Goal: Contribute content: Contribute content

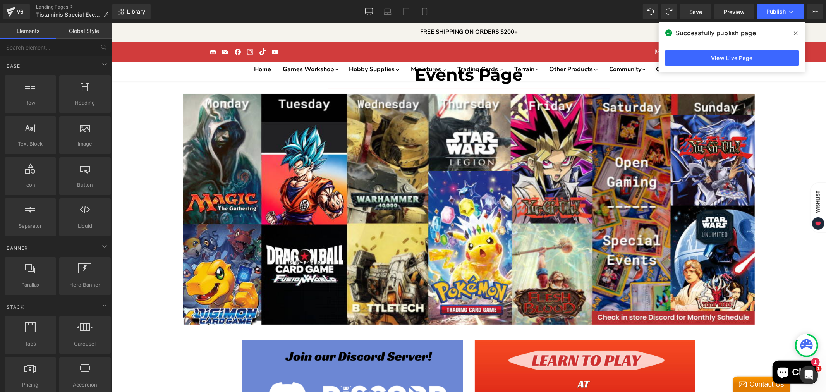
scroll to position [2705, 0]
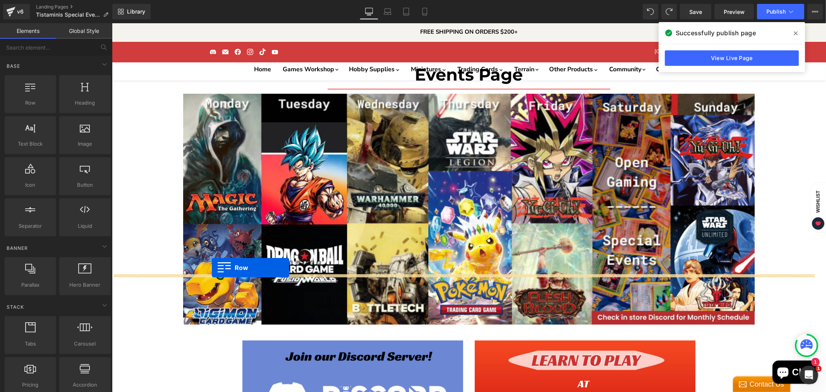
drag, startPoint x: 217, startPoint y: 174, endPoint x: 211, endPoint y: 268, distance: 93.9
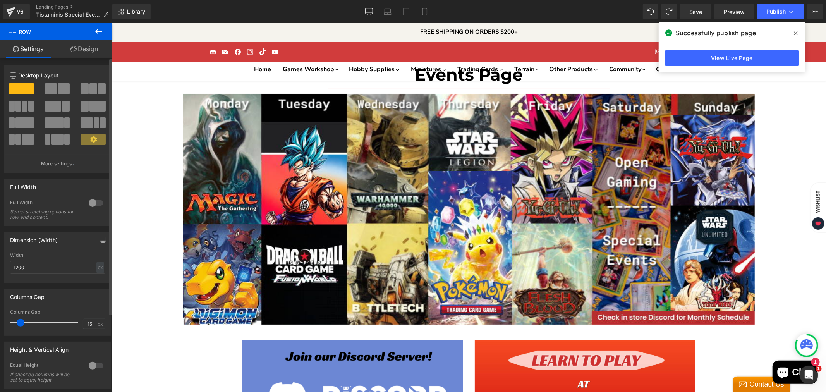
click at [54, 87] on span at bounding box center [51, 88] width 12 height 11
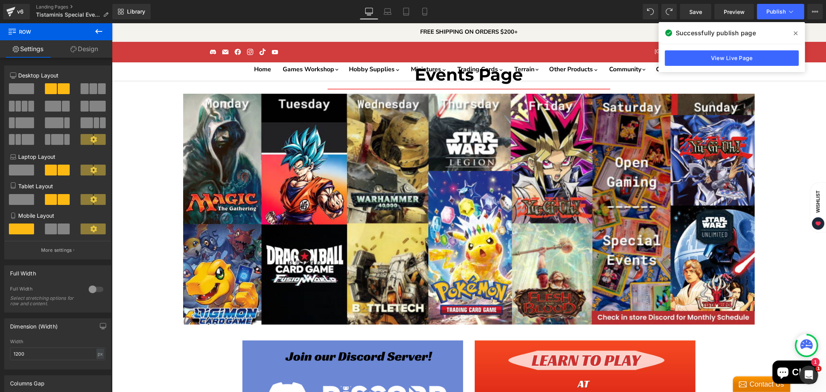
click at [100, 30] on icon at bounding box center [98, 31] width 9 height 9
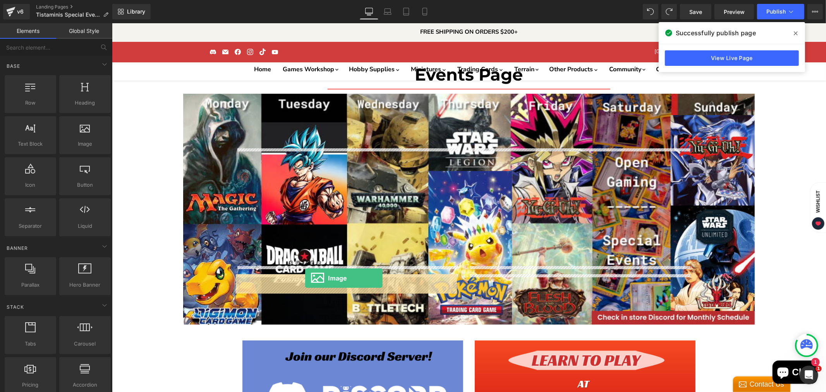
drag, startPoint x: 202, startPoint y: 156, endPoint x: 305, endPoint y: 278, distance: 158.8
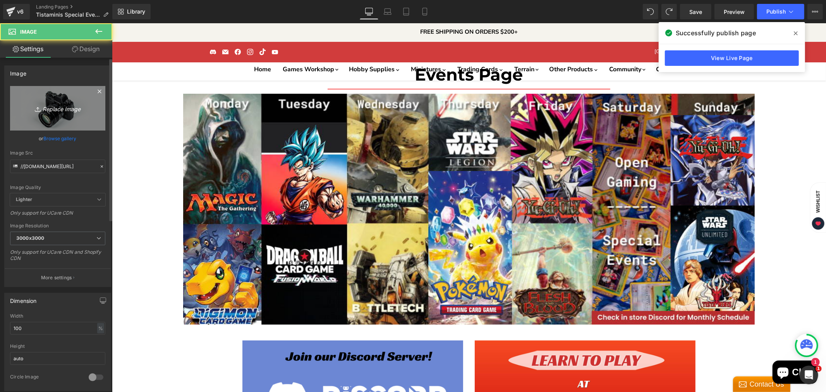
click at [80, 130] on link "Replace Image" at bounding box center [57, 108] width 95 height 45
type input "C:\fakepath\Template 1-High-Quality (1).jpg"
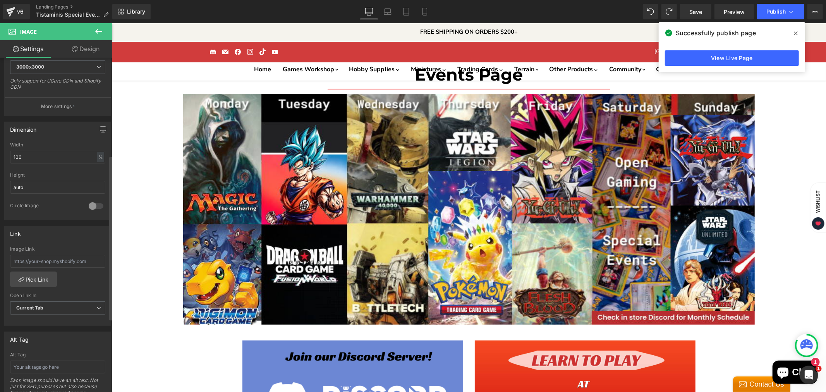
scroll to position [215, 0]
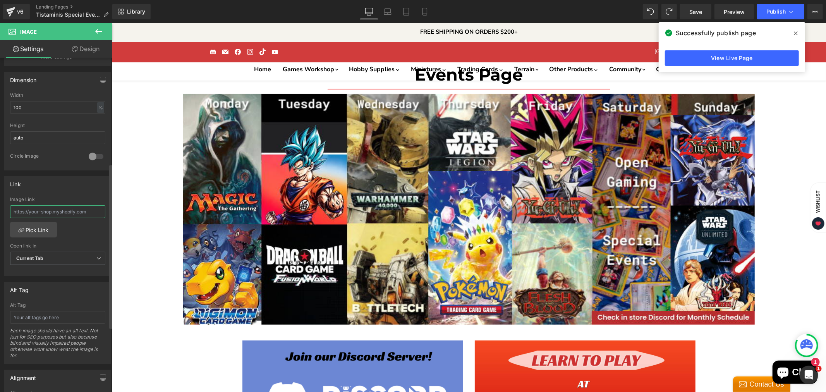
click at [59, 215] on input "text" at bounding box center [57, 211] width 95 height 13
click at [41, 213] on input "text" at bounding box center [57, 211] width 95 height 13
paste input "[URL][DOMAIN_NAME]"
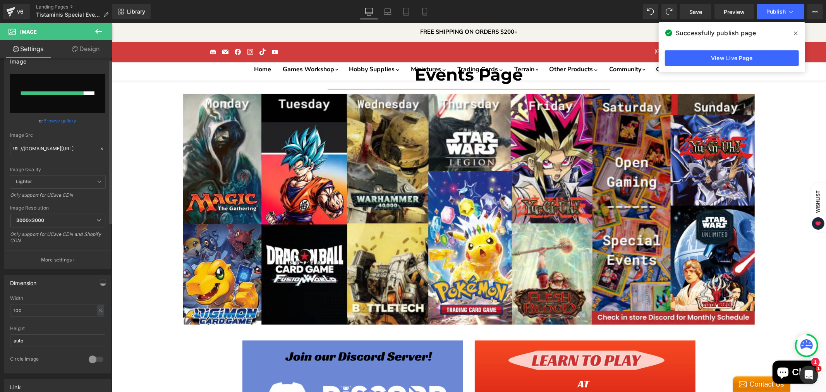
scroll to position [0, 0]
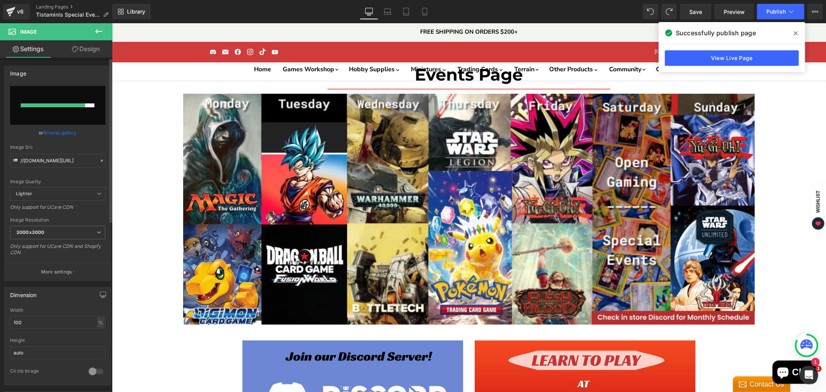
type input "[URL][DOMAIN_NAME]"
click at [76, 131] on div "or Browse gallery" at bounding box center [57, 133] width 95 height 8
click at [63, 130] on link "Browse gallery" at bounding box center [60, 133] width 33 height 14
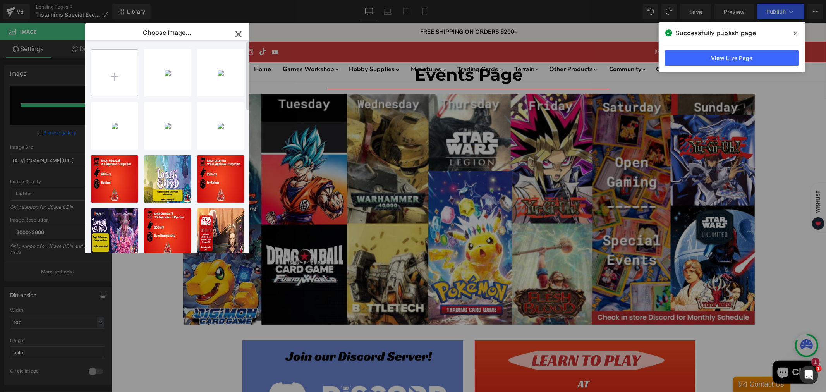
click at [122, 67] on input "file" at bounding box center [114, 73] width 46 height 46
type input "C:\fakepath\Template 1-High-Quality.jpg"
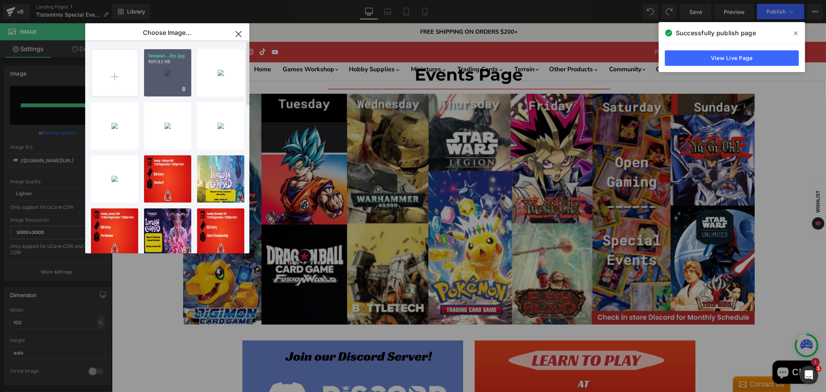
click at [173, 77] on div "Templat...lity.jpg 1001.92 KB" at bounding box center [167, 72] width 47 height 47
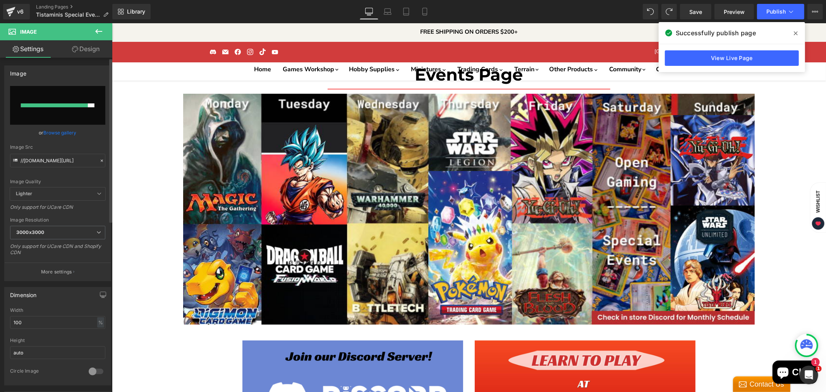
click at [60, 113] on input "file" at bounding box center [57, 105] width 95 height 39
click at [67, 129] on link "Browse gallery" at bounding box center [60, 133] width 33 height 14
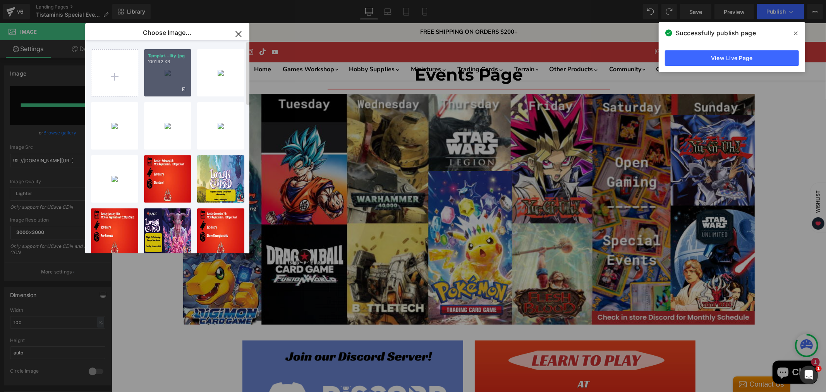
click at [184, 74] on div "Templat...lity.jpg 1001.92 KB" at bounding box center [167, 72] width 47 height 47
type input "[URL][DOMAIN_NAME]"
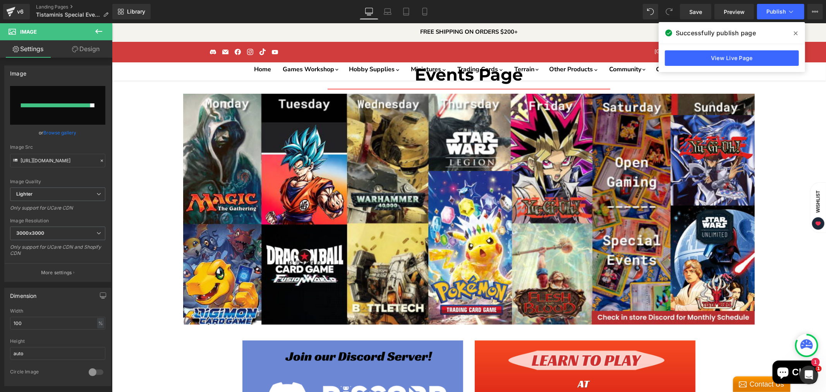
drag, startPoint x: 330, startPoint y: 191, endPoint x: 331, endPoint y: 315, distance: 123.5
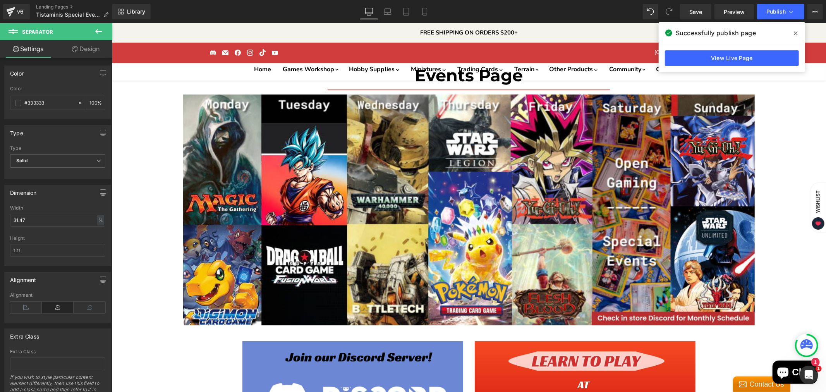
scroll to position [2879, 0]
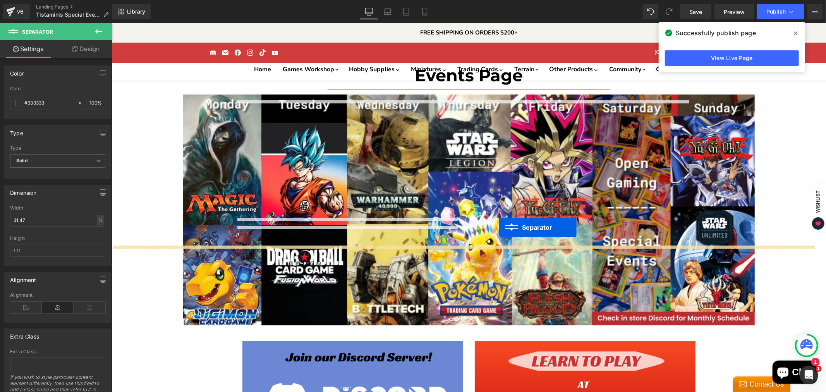
drag, startPoint x: 329, startPoint y: 229, endPoint x: 499, endPoint y: 227, distance: 170.0
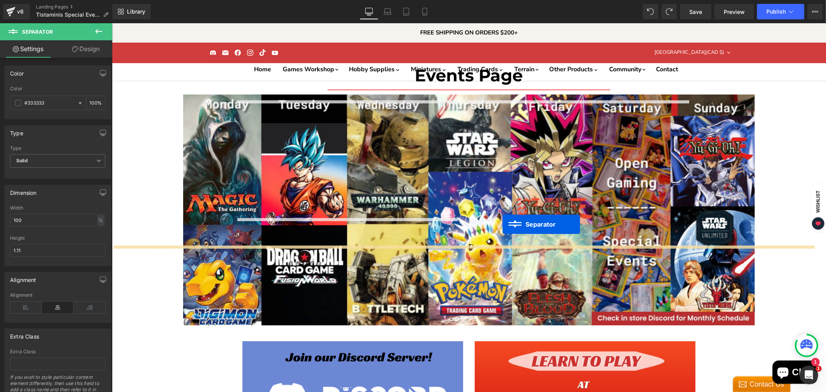
drag, startPoint x: 327, startPoint y: 228, endPoint x: 502, endPoint y: 224, distance: 175.1
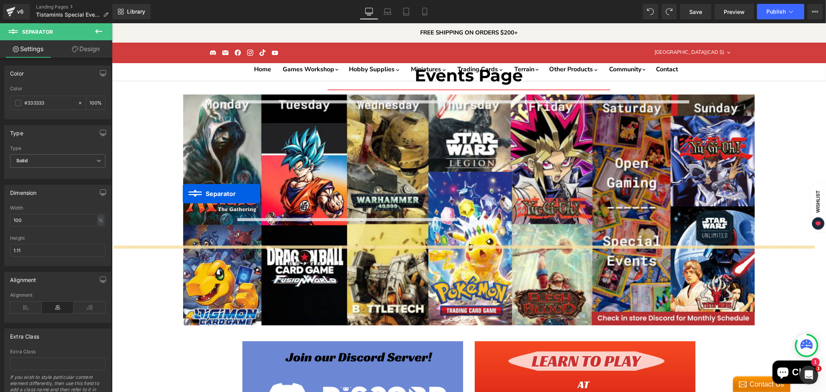
drag, startPoint x: 335, startPoint y: 228, endPoint x: 191, endPoint y: 219, distance: 143.6
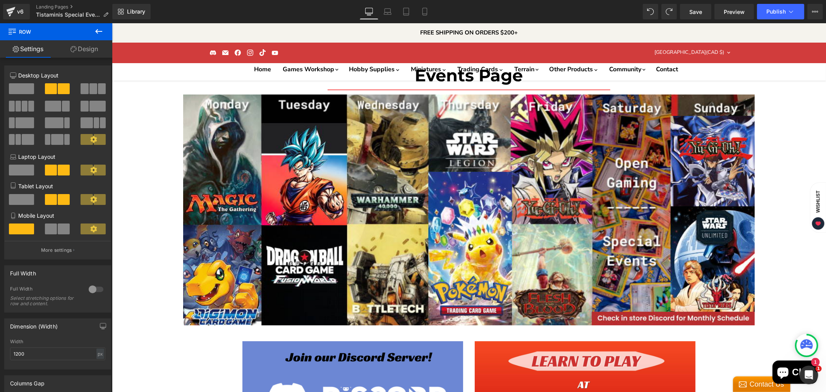
click at [99, 27] on icon at bounding box center [98, 31] width 9 height 9
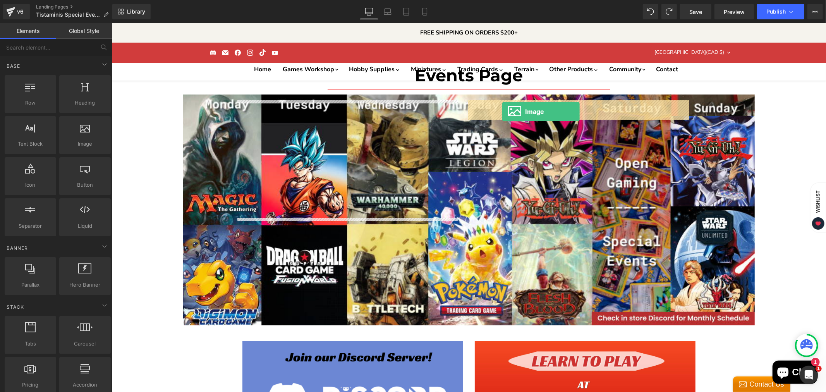
drag, startPoint x: 355, startPoint y: 147, endPoint x: 502, endPoint y: 111, distance: 151.5
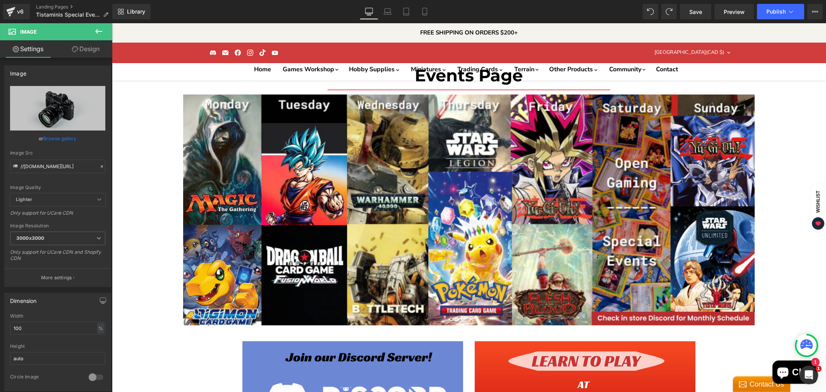
click at [59, 138] on link "Browse gallery" at bounding box center [60, 139] width 33 height 14
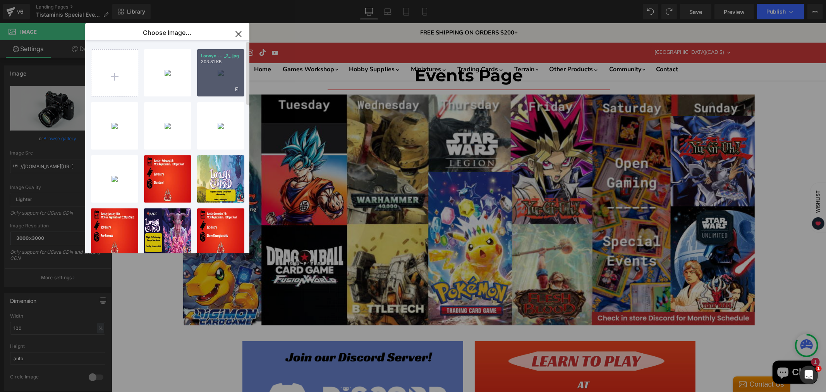
click at [217, 74] on div "Lorwyn ... _2_.jpg 303.81 KB" at bounding box center [220, 72] width 47 height 47
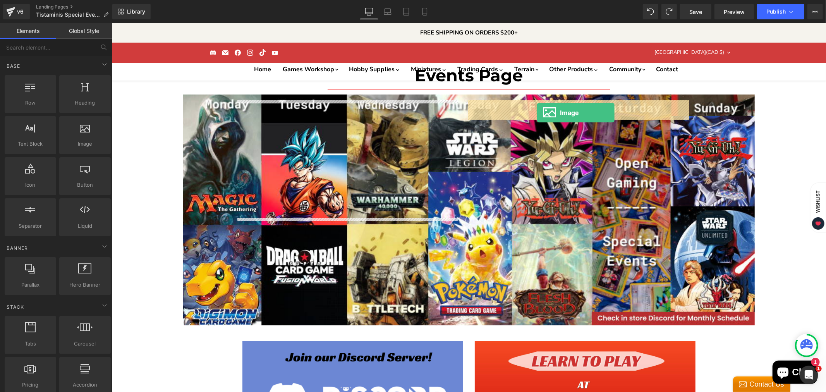
drag, startPoint x: 202, startPoint y: 155, endPoint x: 537, endPoint y: 113, distance: 337.2
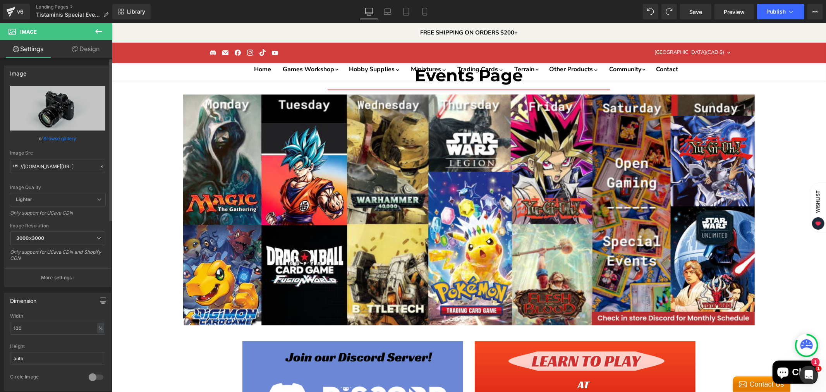
click at [69, 134] on link "Browse gallery" at bounding box center [60, 139] width 33 height 14
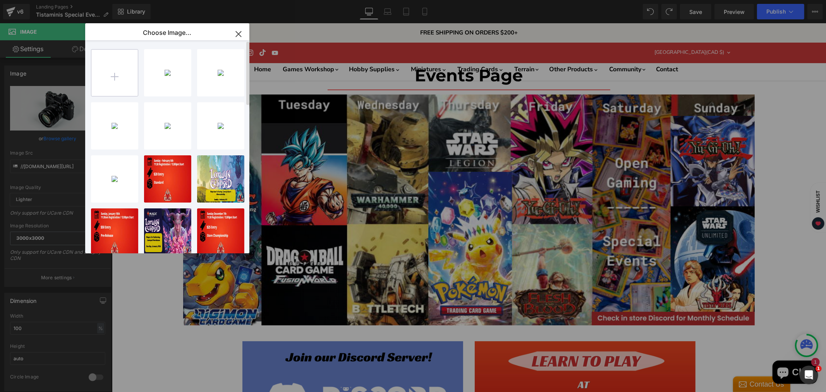
click at [121, 74] on input "file" at bounding box center [114, 73] width 46 height 46
type input "C:\fakepath\Lorwyn Prerelease-High-Quality (3).jpg"
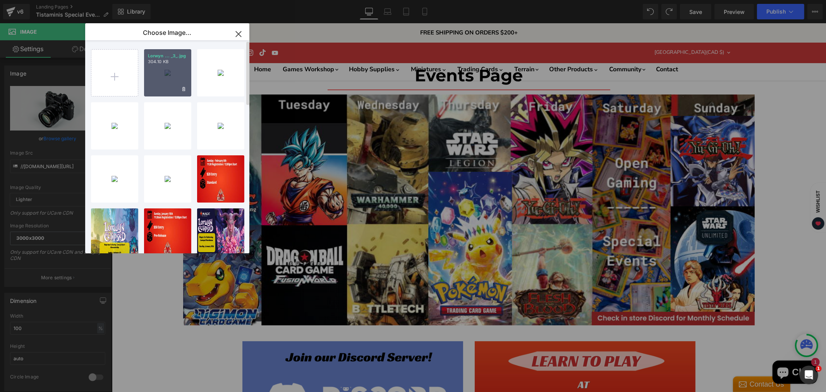
click at [171, 74] on div "Lorwyn ... _3_.jpg 304.10 KB" at bounding box center [167, 72] width 47 height 47
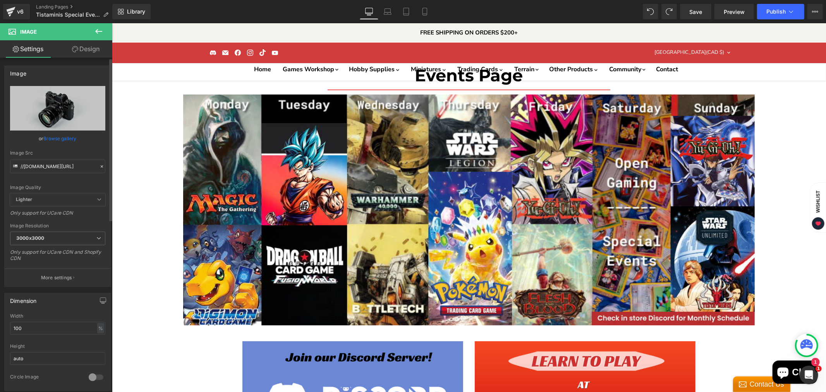
click at [64, 133] on link "Browse gallery" at bounding box center [60, 139] width 33 height 14
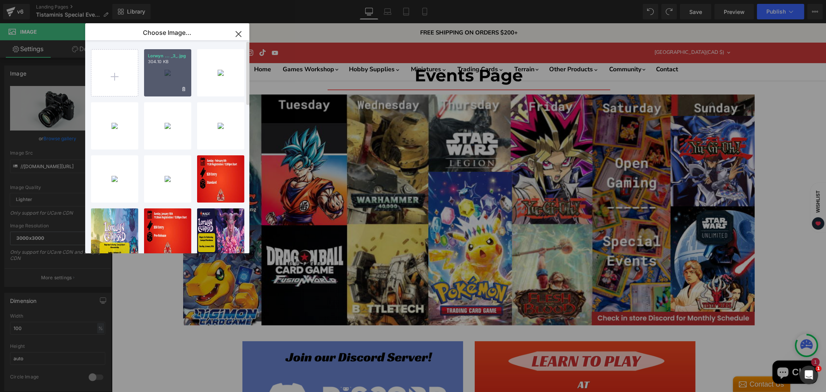
drag, startPoint x: 159, startPoint y: 80, endPoint x: 46, endPoint y: 63, distance: 114.8
click at [159, 80] on div "Lorwyn ... _3_.jpg 304.10 KB" at bounding box center [167, 72] width 47 height 47
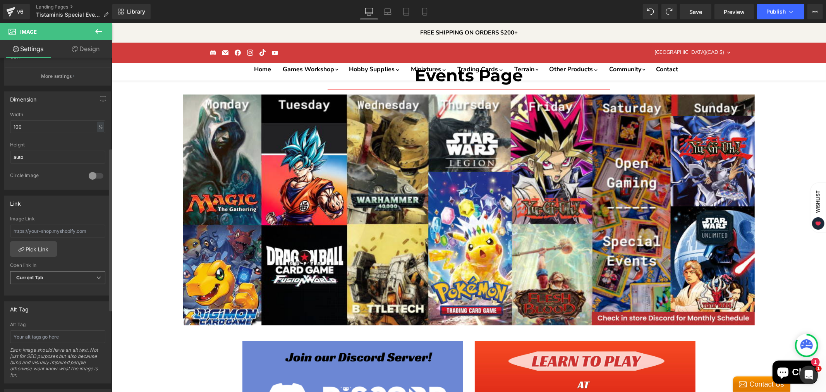
scroll to position [258, 0]
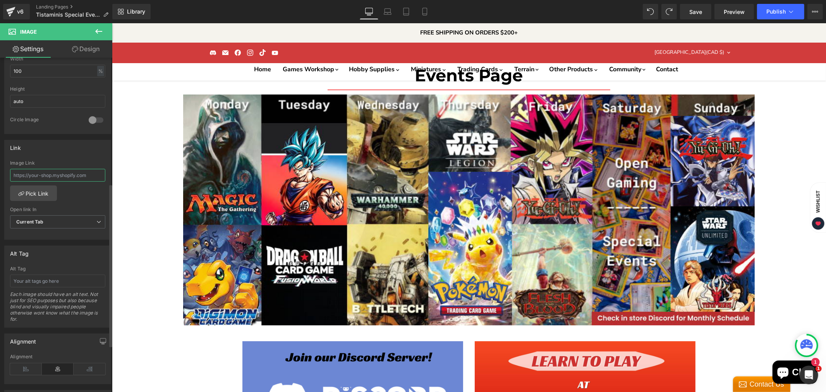
click at [56, 179] on input "text" at bounding box center [57, 175] width 95 height 13
click at [64, 174] on input "text" at bounding box center [57, 175] width 95 height 13
paste input "[URL][DOMAIN_NAME]"
type input "[URL][DOMAIN_NAME]"
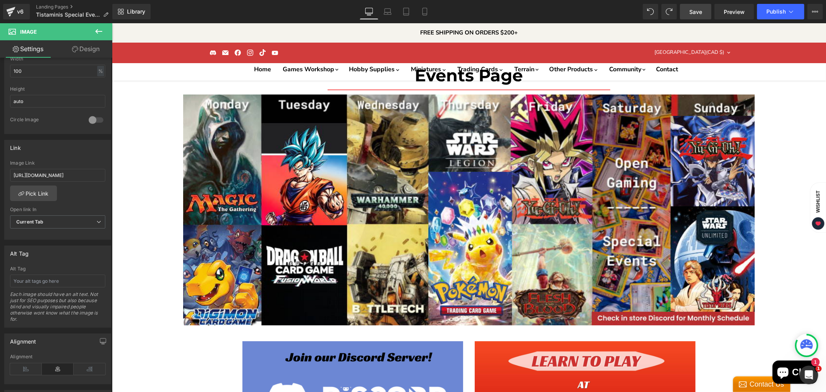
click at [696, 9] on span "Save" at bounding box center [695, 12] width 13 height 8
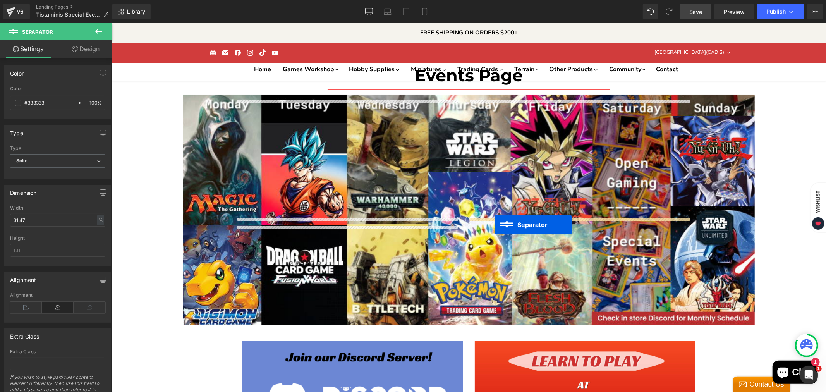
drag, startPoint x: 331, startPoint y: 229, endPoint x: 495, endPoint y: 225, distance: 163.5
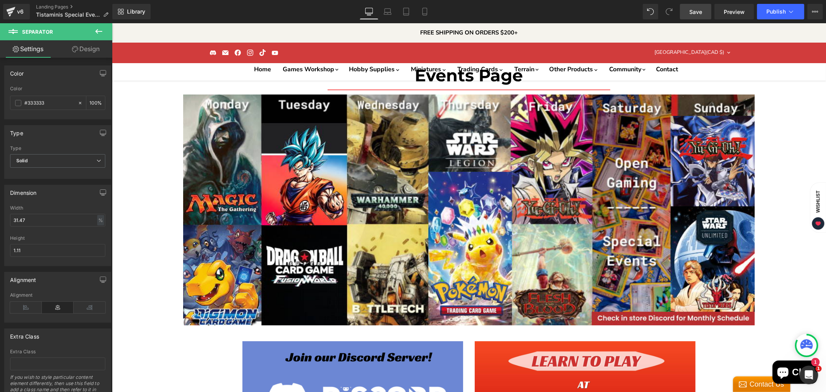
click at [702, 13] on span "Save" at bounding box center [695, 12] width 13 height 8
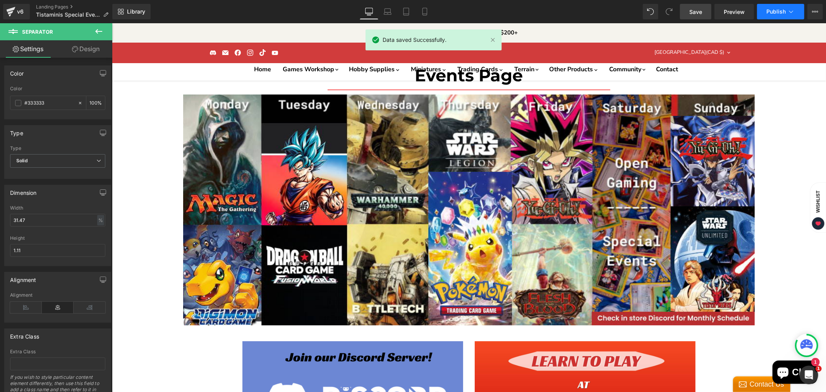
click at [769, 11] on span "Publish" at bounding box center [775, 12] width 19 height 6
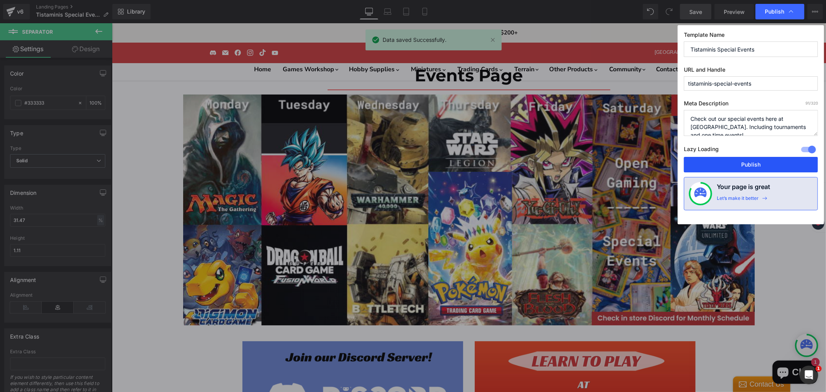
drag, startPoint x: 738, startPoint y: 164, endPoint x: 620, endPoint y: 134, distance: 122.3
click at [738, 164] on button "Publish" at bounding box center [751, 164] width 134 height 15
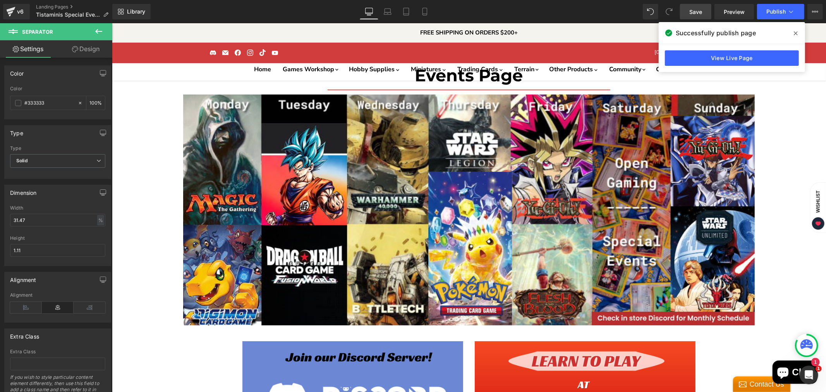
scroll to position [2879, 0]
click at [99, 32] on icon at bounding box center [98, 31] width 9 height 9
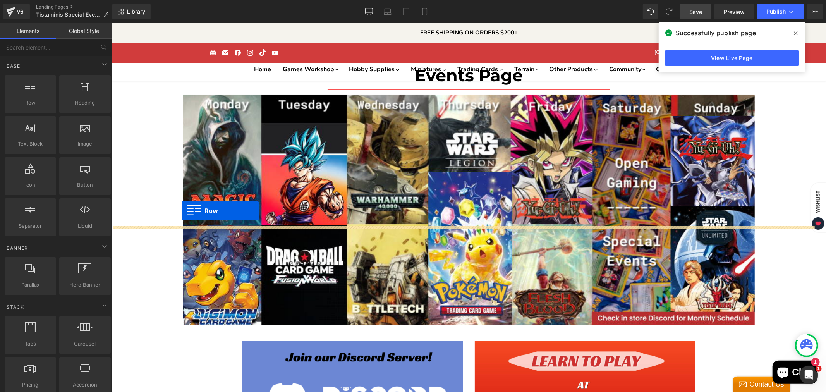
drag, startPoint x: 160, startPoint y: 130, endPoint x: 181, endPoint y: 210, distance: 82.9
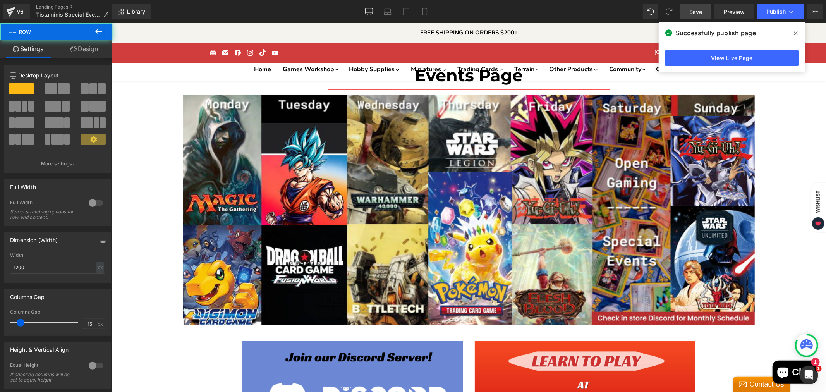
click at [55, 86] on span at bounding box center [51, 88] width 12 height 11
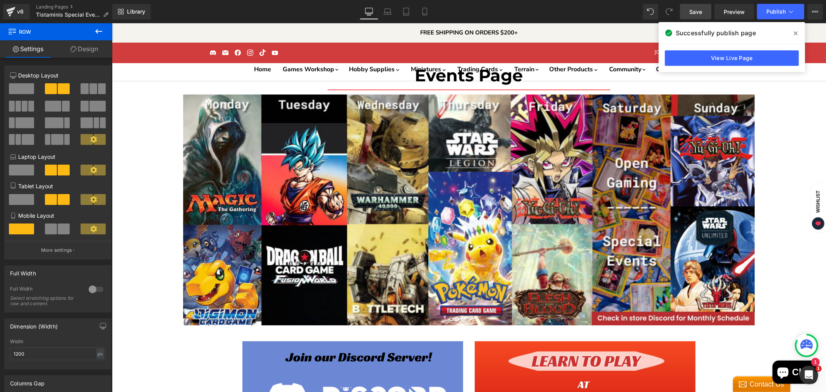
click at [99, 33] on icon at bounding box center [98, 31] width 9 height 9
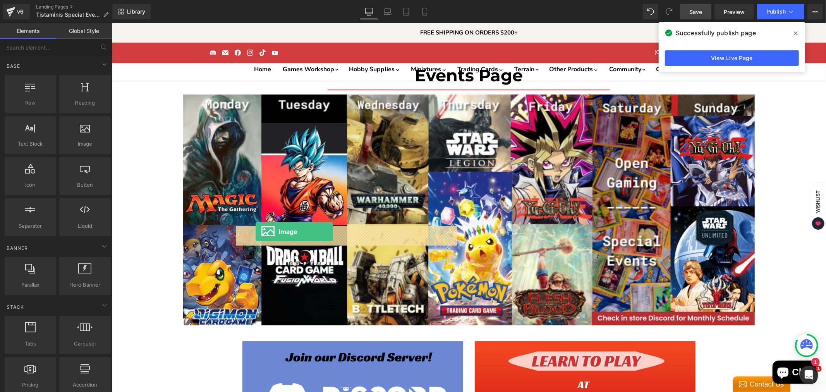
drag, startPoint x: 180, startPoint y: 151, endPoint x: 255, endPoint y: 231, distance: 109.9
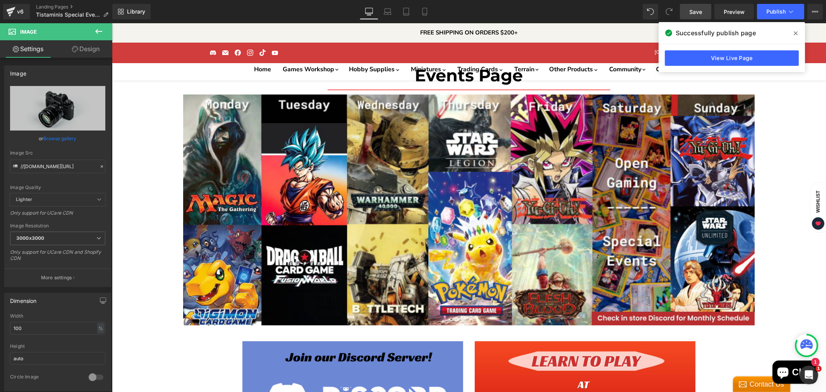
click at [98, 27] on icon at bounding box center [98, 31] width 9 height 9
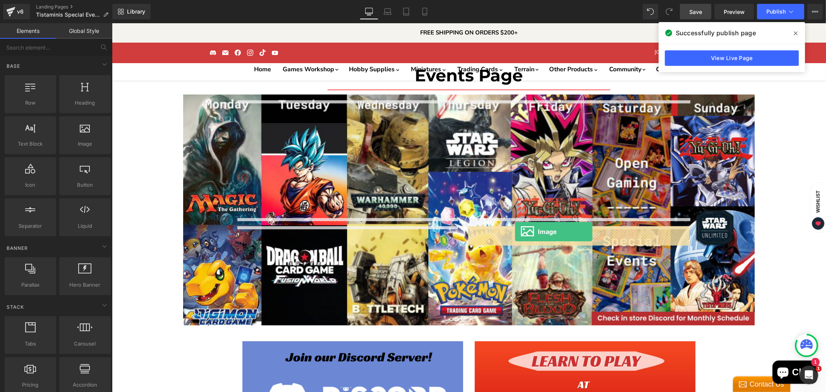
drag, startPoint x: 217, startPoint y: 155, endPoint x: 515, endPoint y: 231, distance: 307.1
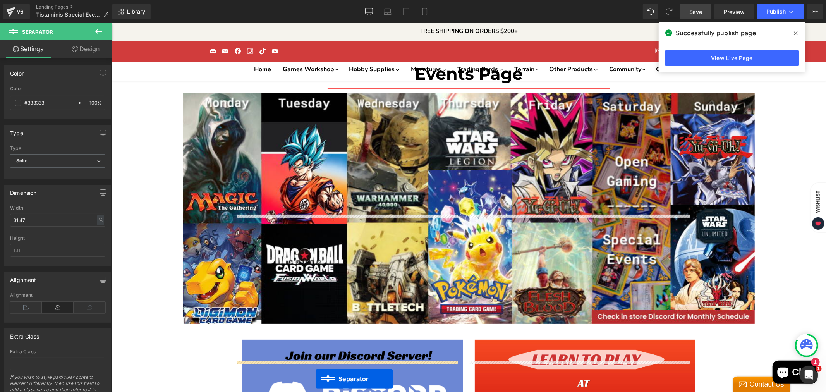
scroll to position [2932, 0]
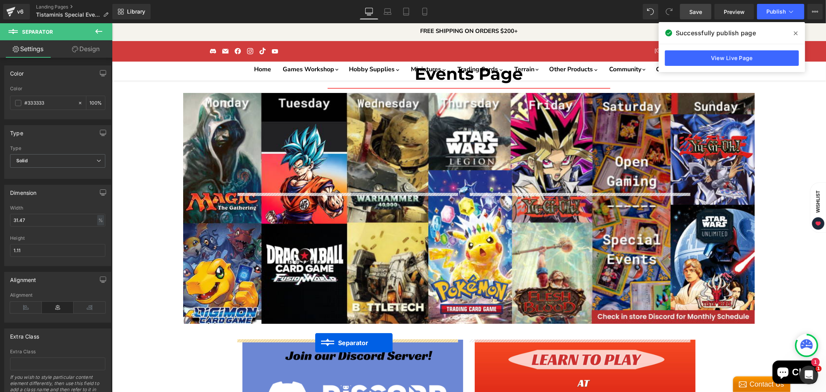
drag, startPoint x: 327, startPoint y: 228, endPoint x: 315, endPoint y: 342, distance: 114.9
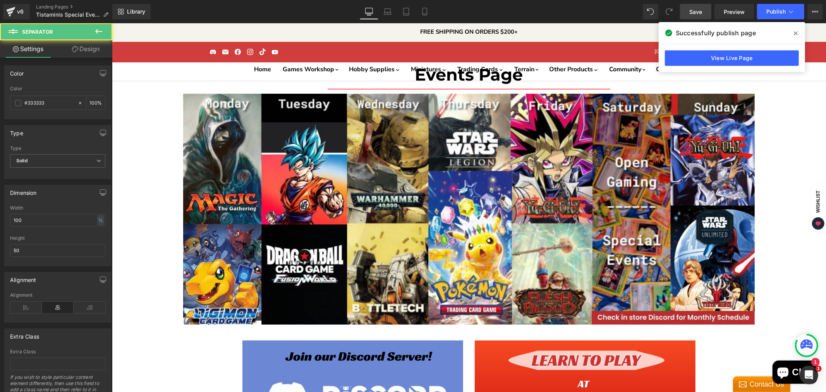
scroll to position [0, 0]
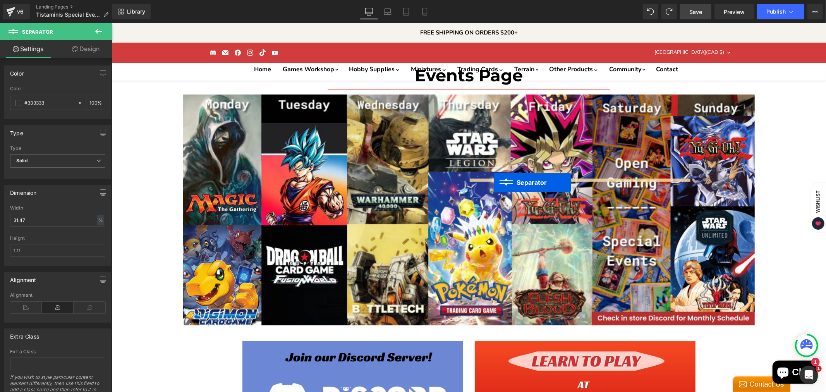
drag, startPoint x: 328, startPoint y: 189, endPoint x: 493, endPoint y: 182, distance: 165.9
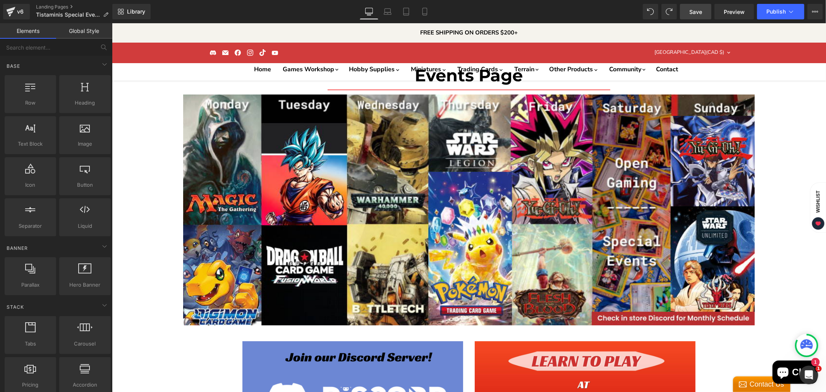
scroll to position [2987, 0]
click at [103, 64] on icon at bounding box center [105, 65] width 4 height 2
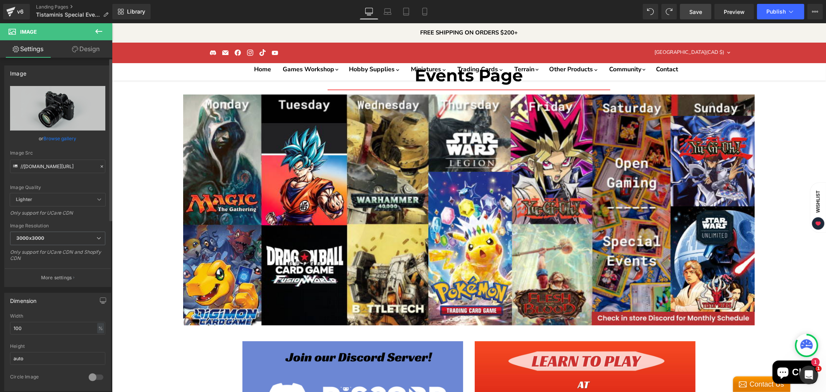
click at [61, 136] on link "Browse gallery" at bounding box center [60, 139] width 33 height 14
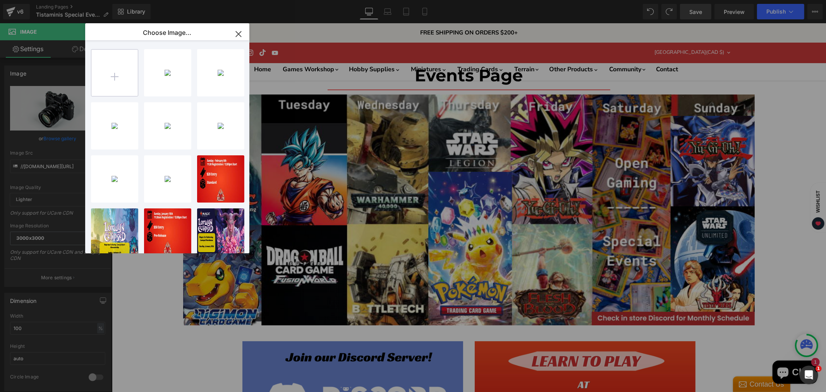
click at [130, 70] on input "file" at bounding box center [114, 73] width 46 height 46
type input "C:\fakepath\TistaMinis 40k Black Templar-High-Quality.jpg"
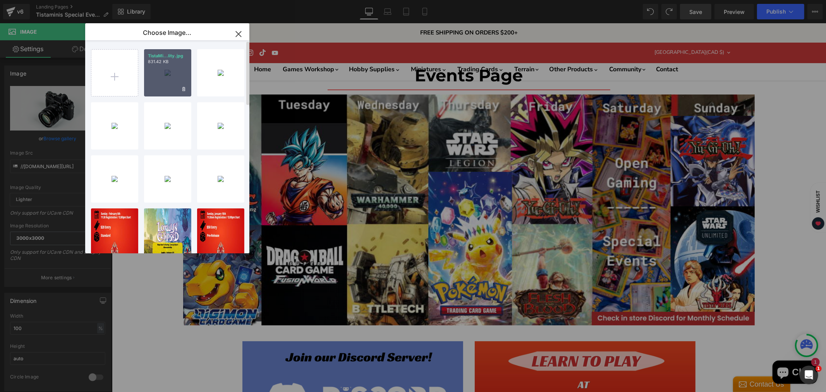
click at [165, 65] on div "TistaMi...lity.jpg 831.42 KB" at bounding box center [167, 72] width 47 height 47
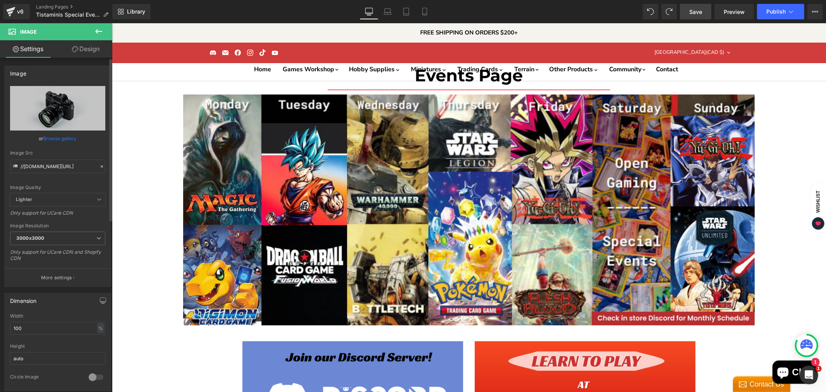
click at [60, 132] on link "Browse gallery" at bounding box center [60, 139] width 33 height 14
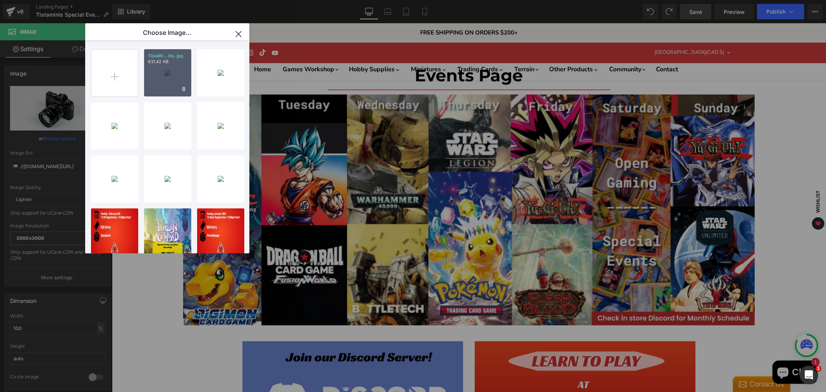
drag, startPoint x: 163, startPoint y: 71, endPoint x: 51, endPoint y: 48, distance: 114.7
click at [163, 71] on div "TistaMi...lity.jpg 831.42 KB" at bounding box center [167, 72] width 47 height 47
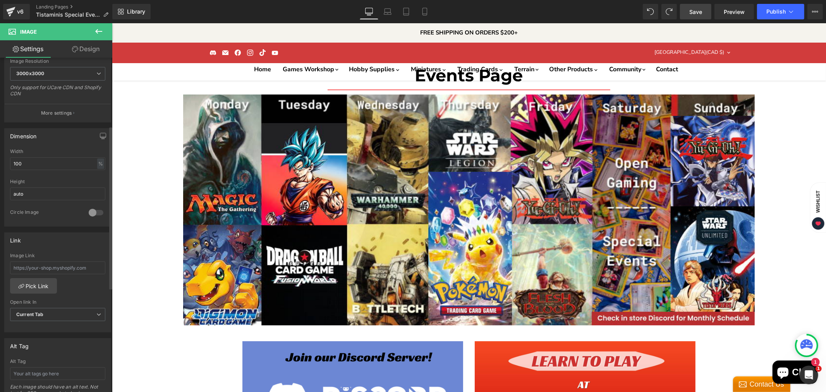
scroll to position [215, 0]
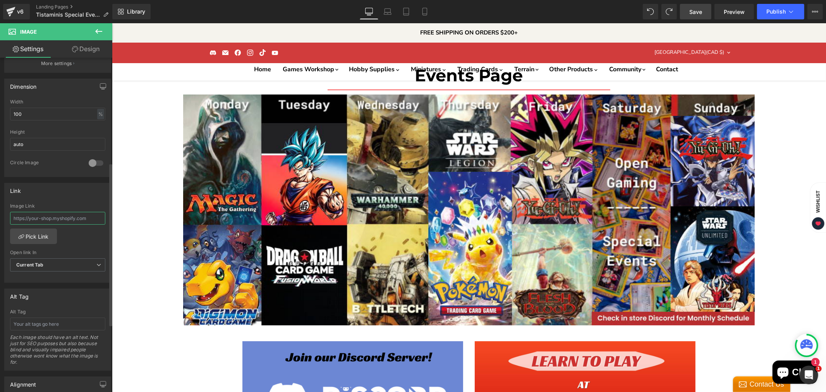
click at [53, 220] on input "text" at bounding box center [57, 218] width 95 height 13
click at [55, 217] on input "text" at bounding box center [57, 218] width 95 height 13
paste input "[URL][DOMAIN_NAME]"
type input "[URL][DOMAIN_NAME]"
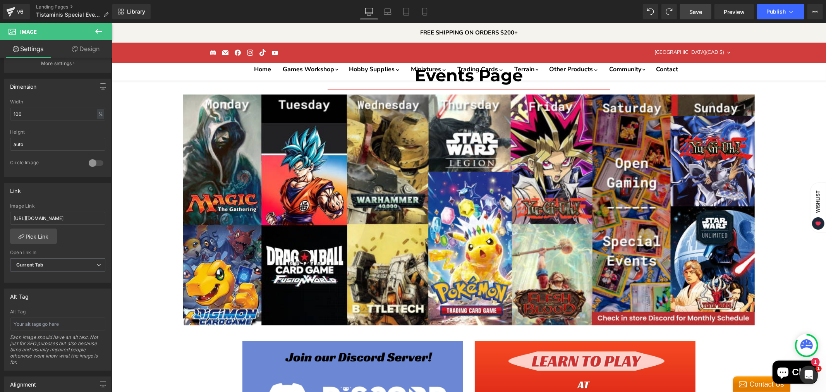
click at [98, 28] on icon at bounding box center [98, 31] width 9 height 9
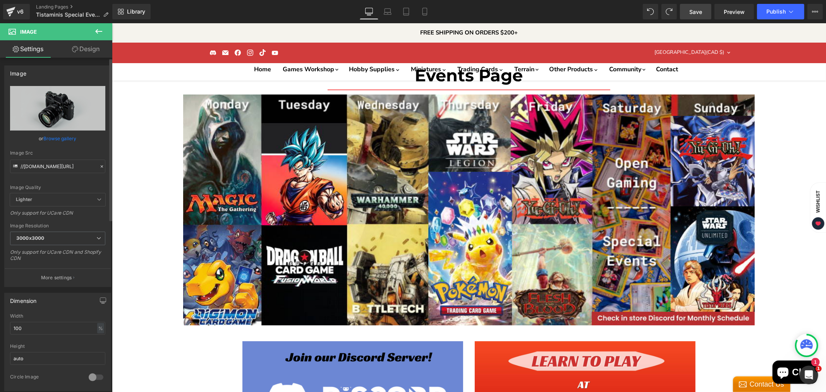
click at [64, 137] on link "Browse gallery" at bounding box center [60, 139] width 33 height 14
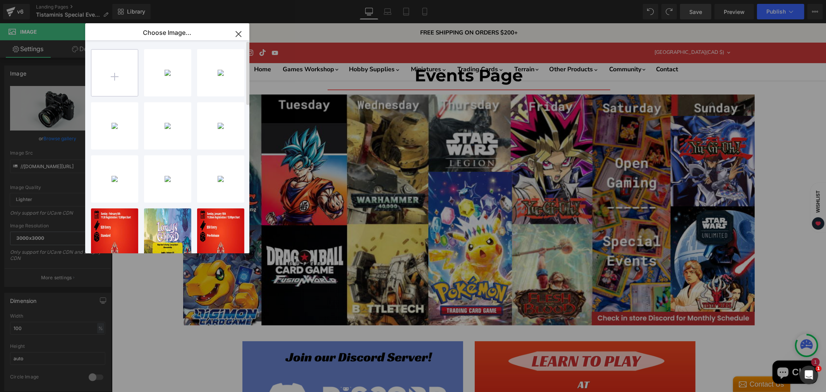
click at [119, 71] on input "file" at bounding box center [114, 73] width 46 height 46
click at [123, 84] on input "file" at bounding box center [114, 73] width 46 height 46
type input "C:\fakepath\Lorwyn Prerelease-High-Quality (4).jpg"
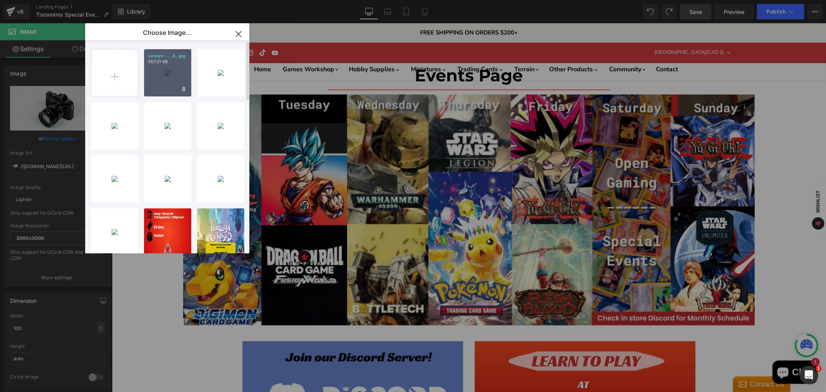
click at [169, 74] on div "Lorwyn ... _4_.jpg 357.31 KB" at bounding box center [167, 72] width 47 height 47
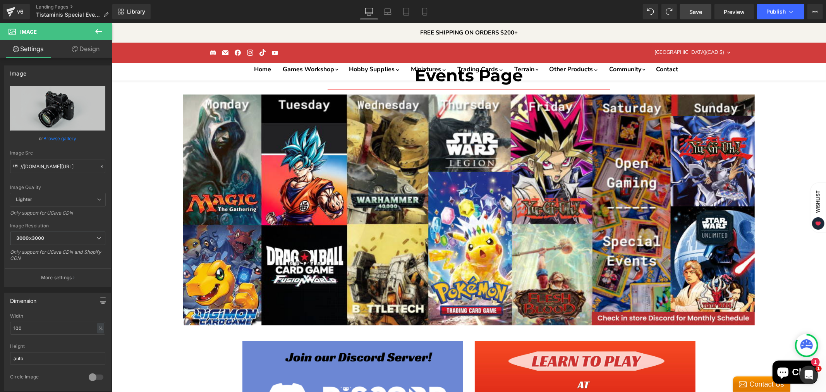
click at [65, 135] on link "Browse gallery" at bounding box center [60, 139] width 33 height 14
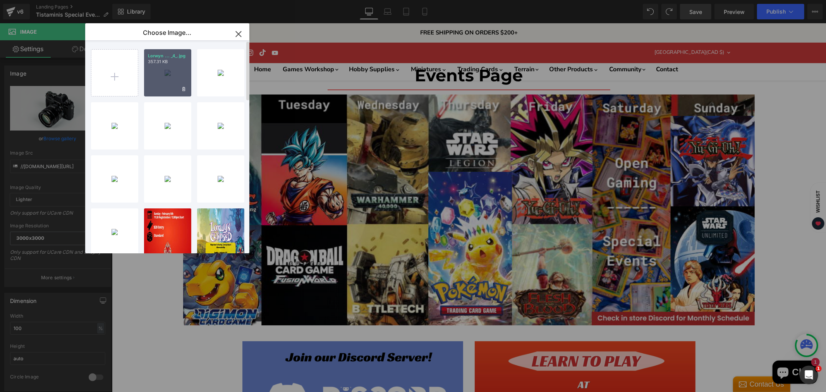
drag, startPoint x: 170, startPoint y: 83, endPoint x: 115, endPoint y: 94, distance: 56.0
click at [170, 83] on div "Lorwyn ... _4_.jpg 357.31 KB" at bounding box center [167, 72] width 47 height 47
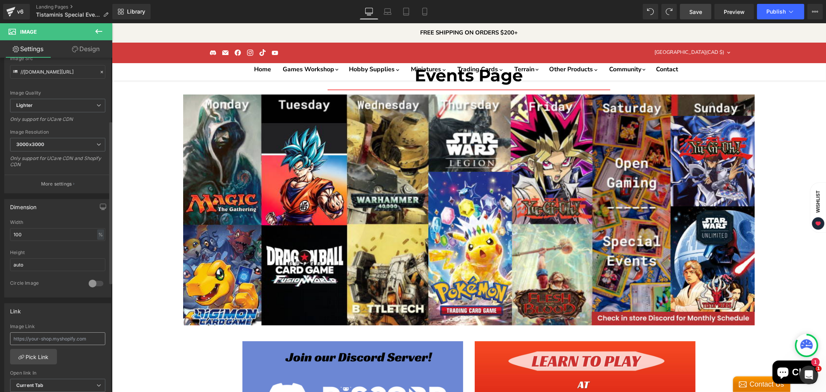
scroll to position [129, 0]
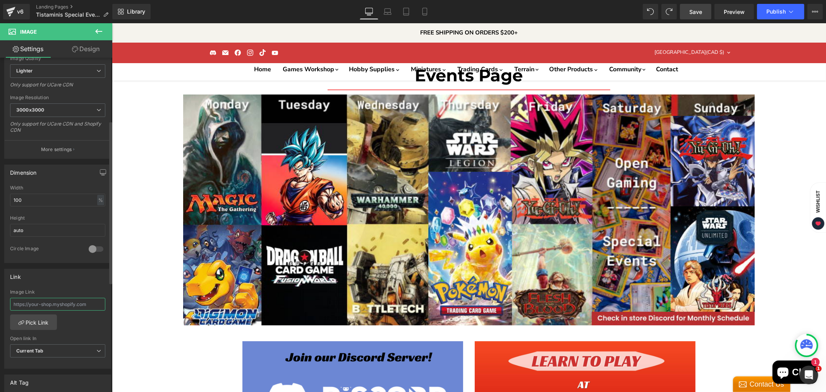
click at [51, 307] on input "text" at bounding box center [57, 304] width 95 height 13
paste input "[URL][DOMAIN_NAME]"
type input "[URL][DOMAIN_NAME]"
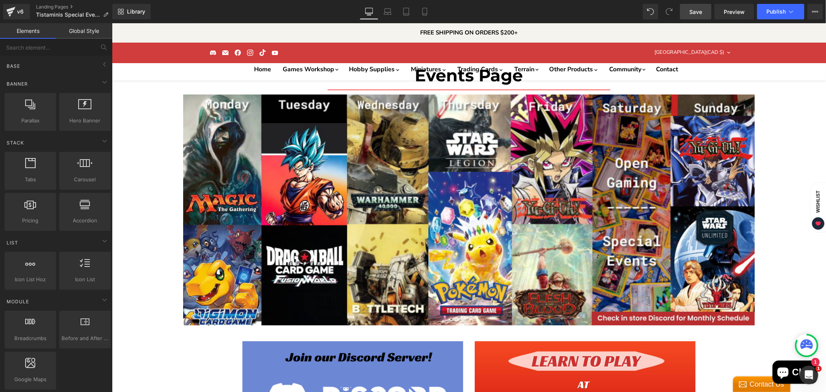
scroll to position [2987, 0]
click at [770, 9] on span "Publish" at bounding box center [775, 12] width 19 height 6
drag, startPoint x: 701, startPoint y: 10, endPoint x: 589, endPoint y: 2, distance: 111.8
click at [701, 10] on span "Save" at bounding box center [695, 12] width 13 height 8
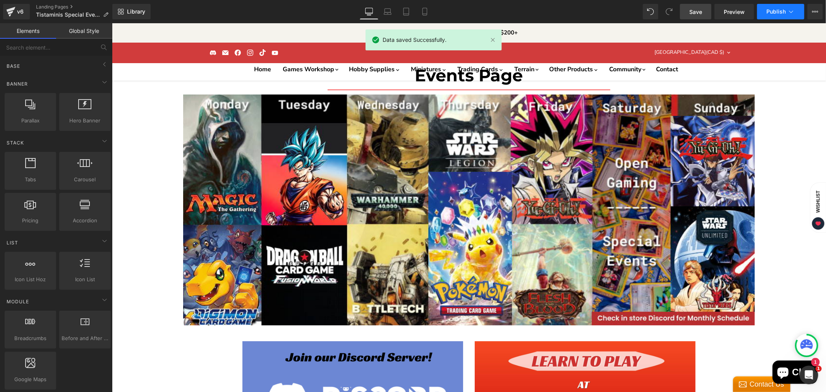
click at [771, 12] on span "Publish" at bounding box center [775, 12] width 19 height 6
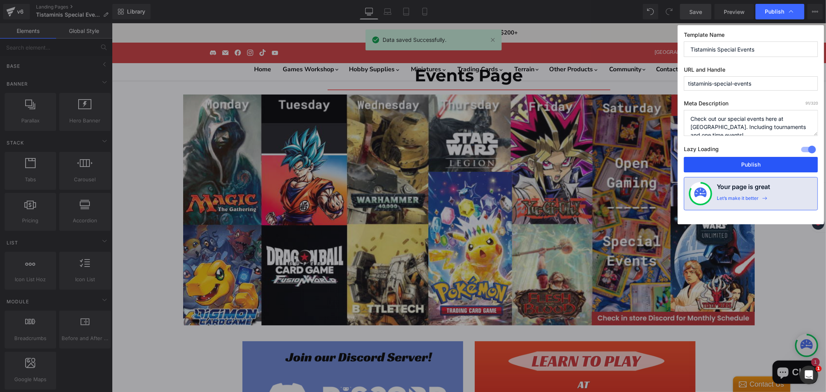
drag, startPoint x: 766, startPoint y: 160, endPoint x: 635, endPoint y: 144, distance: 131.5
click at [766, 160] on button "Publish" at bounding box center [751, 164] width 134 height 15
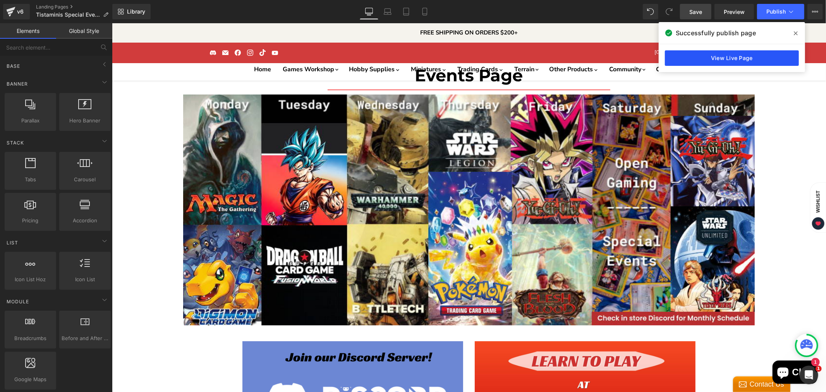
click at [689, 56] on link "View Live Page" at bounding box center [732, 57] width 134 height 15
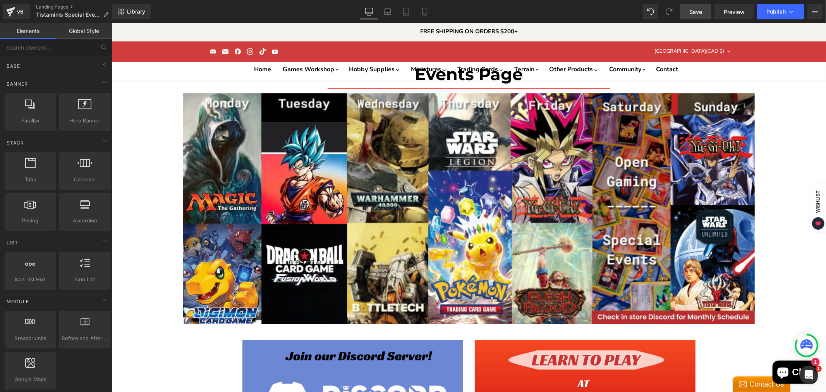
scroll to position [3055, 0]
click at [103, 67] on icon at bounding box center [104, 64] width 9 height 9
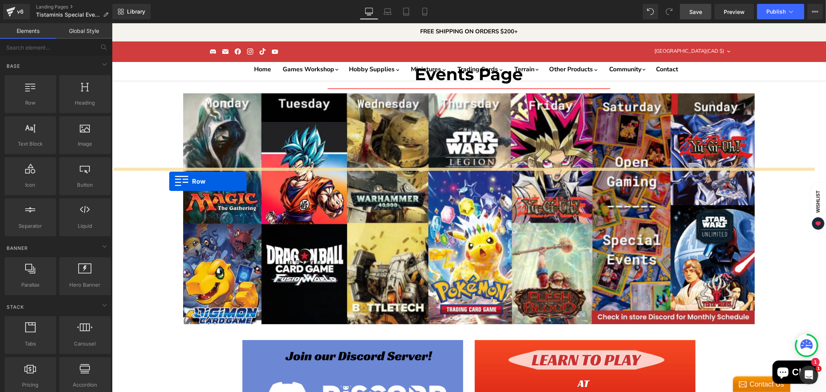
drag, startPoint x: 151, startPoint y: 128, endPoint x: 169, endPoint y: 181, distance: 55.8
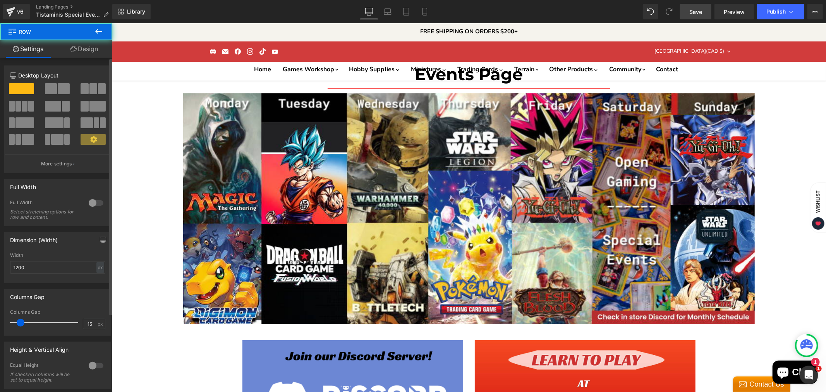
click at [53, 87] on span at bounding box center [51, 88] width 12 height 11
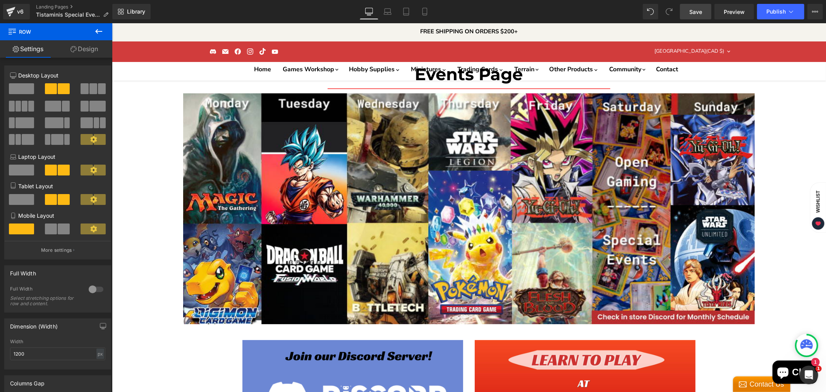
click at [95, 31] on icon at bounding box center [98, 31] width 9 height 9
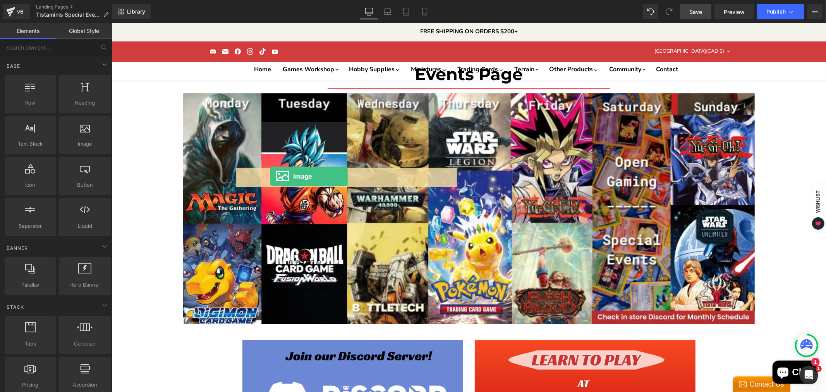
drag, startPoint x: 197, startPoint y: 156, endPoint x: 270, endPoint y: 176, distance: 75.3
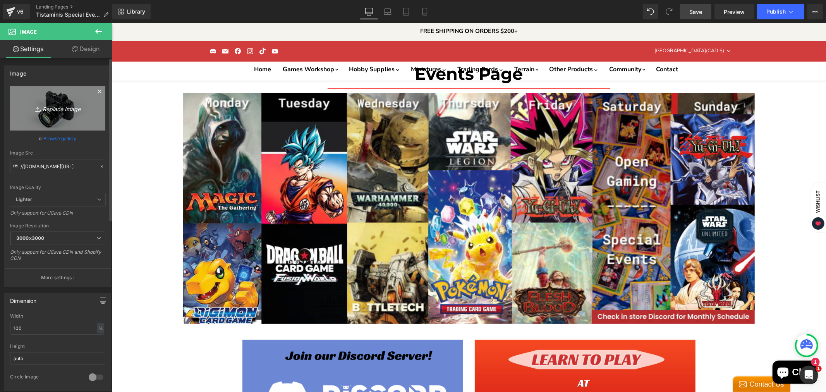
click at [67, 106] on icon "Replace Image" at bounding box center [58, 108] width 62 height 10
type input "C:\fakepath\Generic Template 2-High-Quality.jpg"
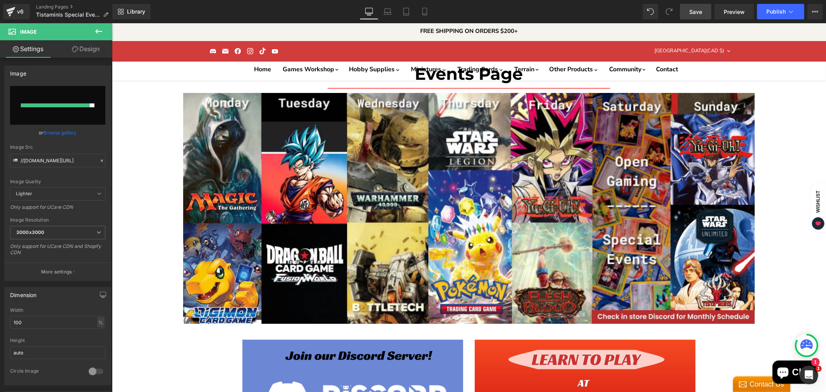
click at [103, 30] on icon at bounding box center [98, 31] width 9 height 9
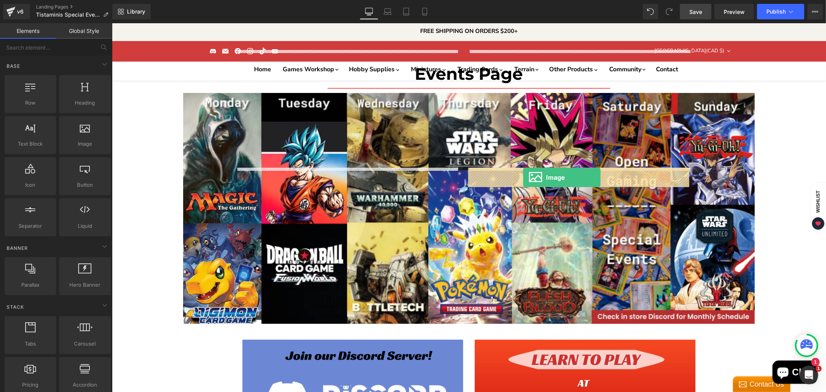
drag, startPoint x: 201, startPoint y: 153, endPoint x: 523, endPoint y: 177, distance: 323.0
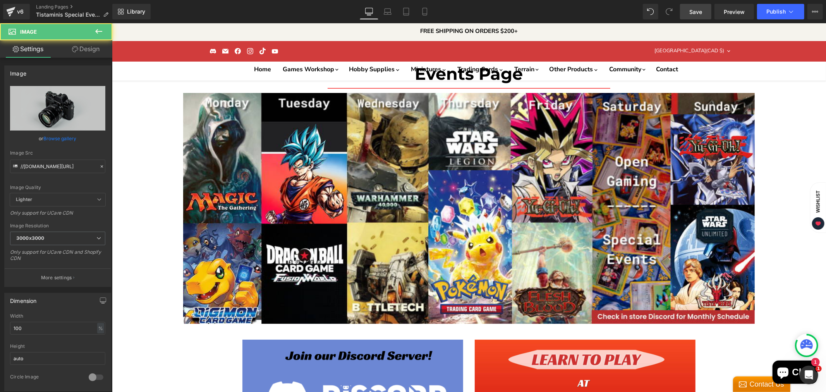
click at [60, 138] on link "Browse gallery" at bounding box center [60, 139] width 33 height 14
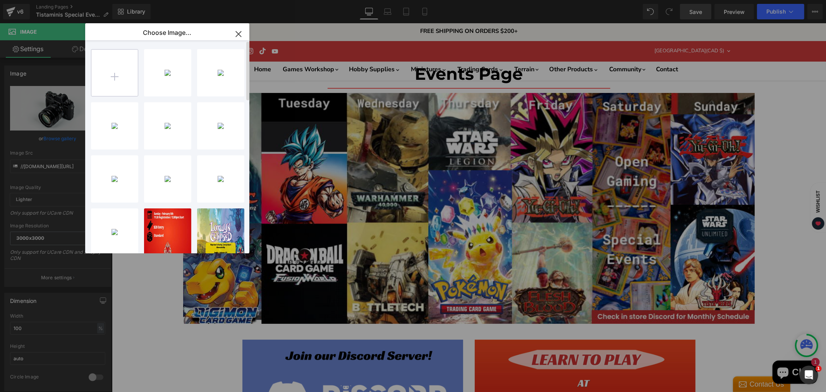
click at [117, 75] on input "file" at bounding box center [114, 73] width 46 height 46
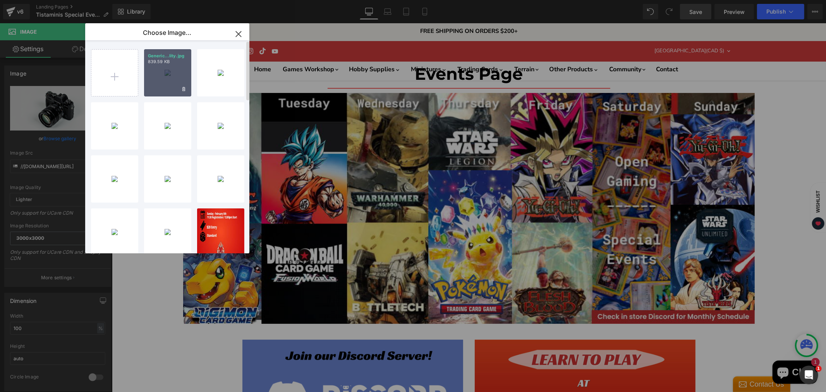
click at [165, 74] on div "Generic...lity.jpg 839.59 KB" at bounding box center [167, 72] width 47 height 47
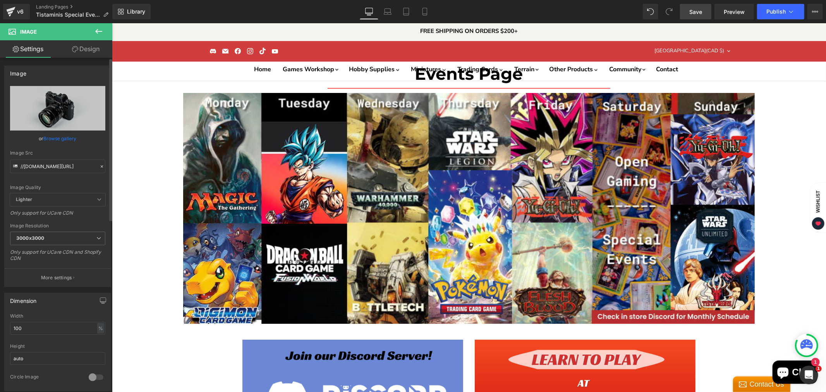
click at [60, 132] on link "Browse gallery" at bounding box center [60, 139] width 33 height 14
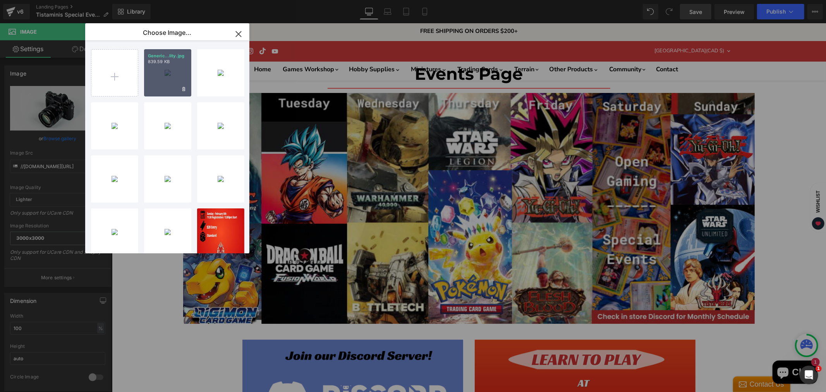
drag, startPoint x: 149, startPoint y: 81, endPoint x: 82, endPoint y: 86, distance: 67.6
click at [149, 81] on div "Generic...lity.jpg 839.59 KB" at bounding box center [167, 72] width 47 height 47
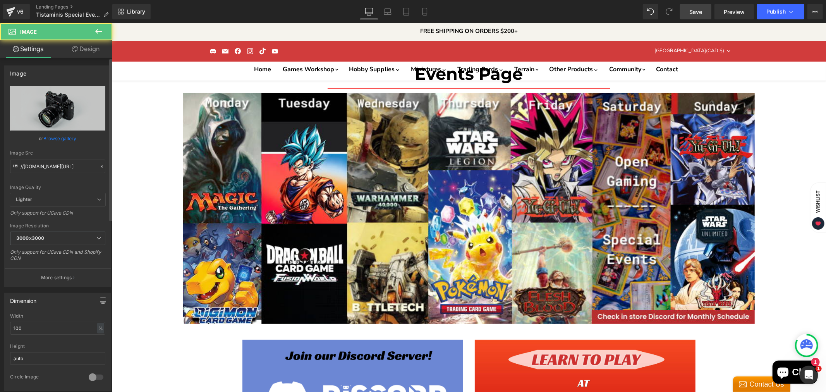
click at [67, 132] on link "Browse gallery" at bounding box center [60, 139] width 33 height 14
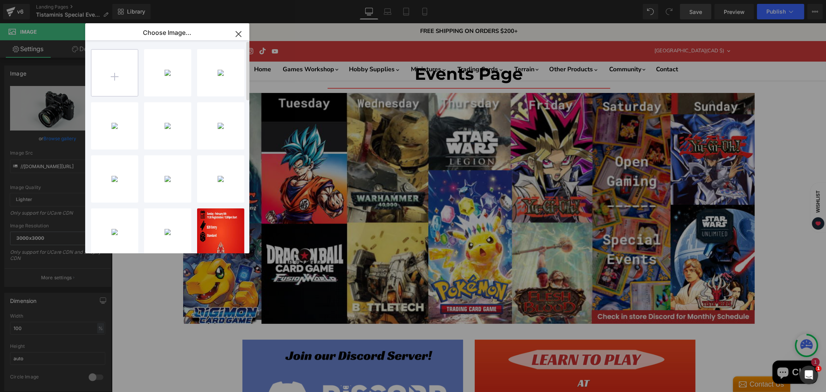
click at [115, 80] on input "file" at bounding box center [114, 73] width 46 height 46
type input "C:\fakepath\[PERSON_NAME]-High-Quality (5).jpg"
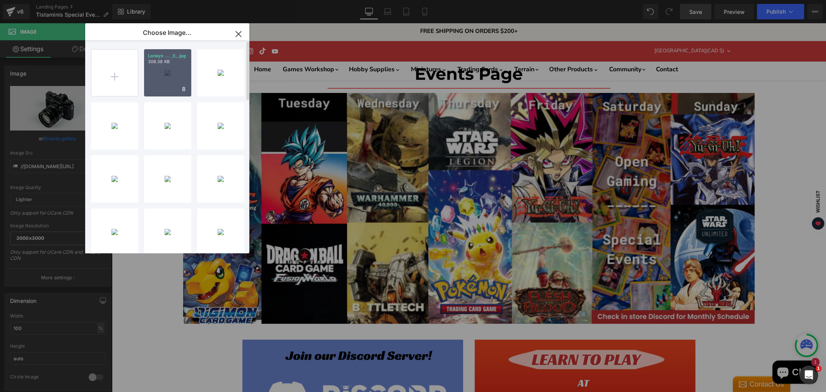
click at [175, 78] on div "Lorwyn ... _5_.jpg 308.38 KB" at bounding box center [167, 72] width 47 height 47
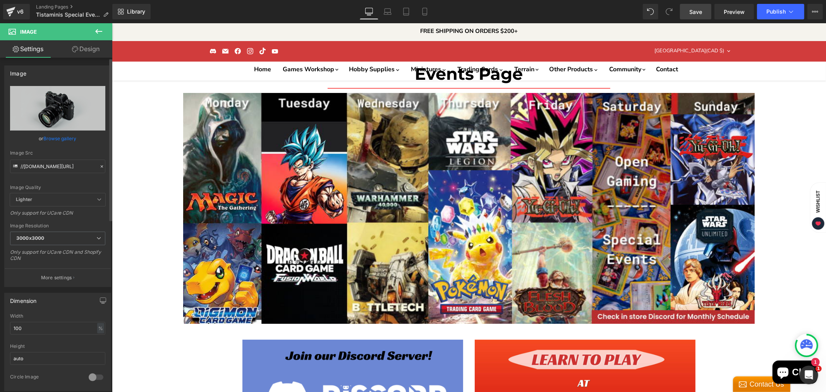
click at [60, 140] on link "Browse gallery" at bounding box center [60, 139] width 33 height 14
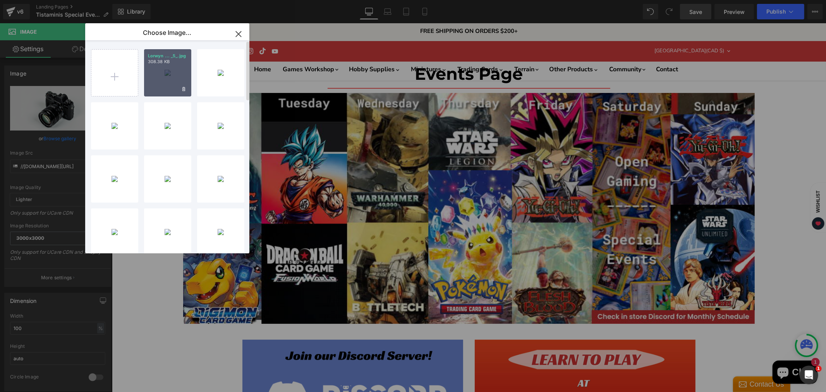
click at [167, 75] on div "Lorwyn ... _5_.jpg 308.38 KB" at bounding box center [167, 72] width 47 height 47
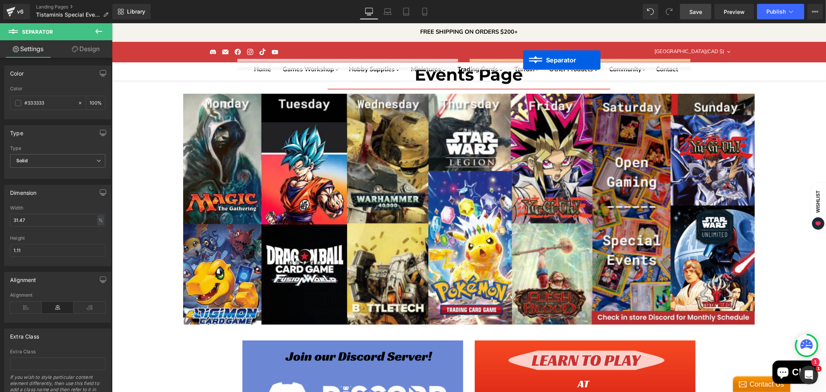
scroll to position [3037, 0]
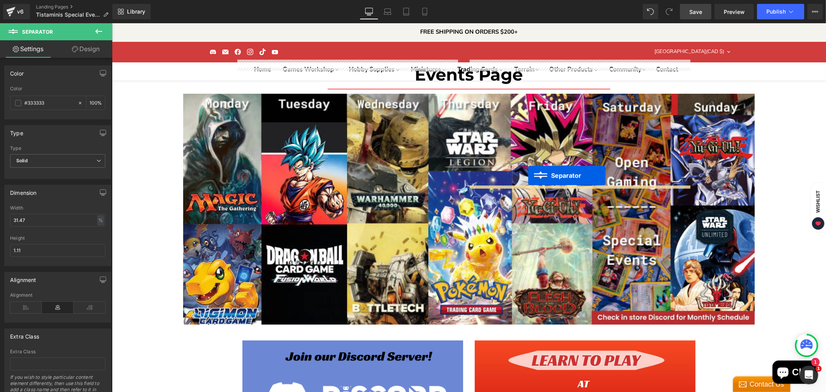
drag, startPoint x: 560, startPoint y: 298, endPoint x: 528, endPoint y: 175, distance: 127.3
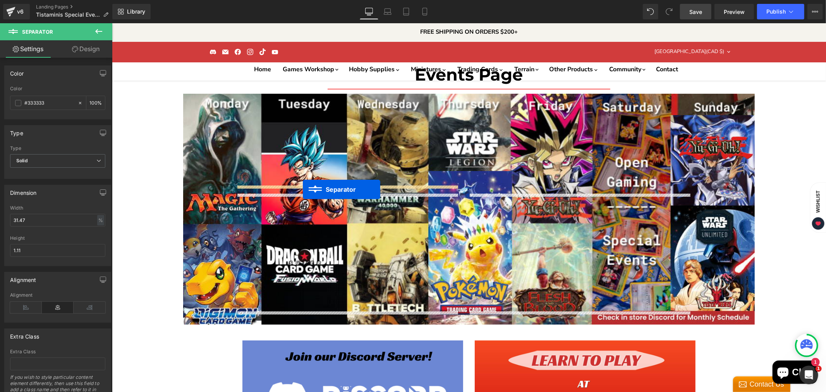
drag, startPoint x: 319, startPoint y: 314, endPoint x: 302, endPoint y: 189, distance: 126.5
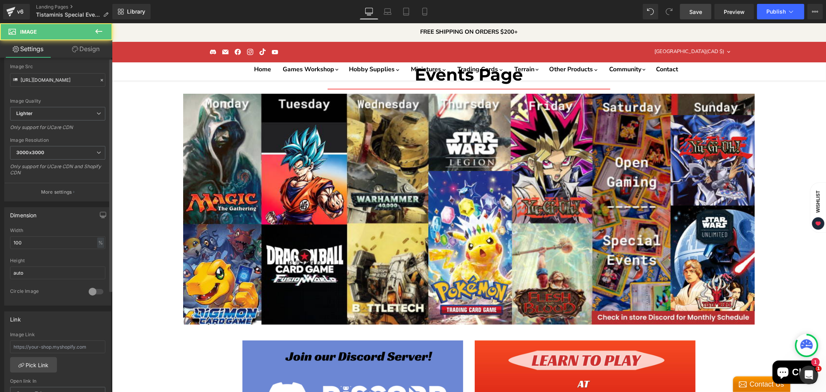
scroll to position [172, 0]
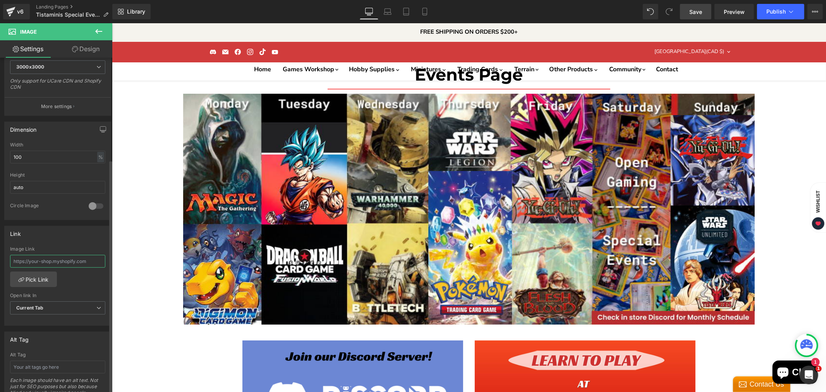
click at [60, 257] on input "text" at bounding box center [57, 261] width 95 height 13
click at [41, 256] on input "text" at bounding box center [57, 261] width 95 height 13
paste input "[URL][DOMAIN_NAME][DATE]"
type input "[URL][DOMAIN_NAME][DATE]"
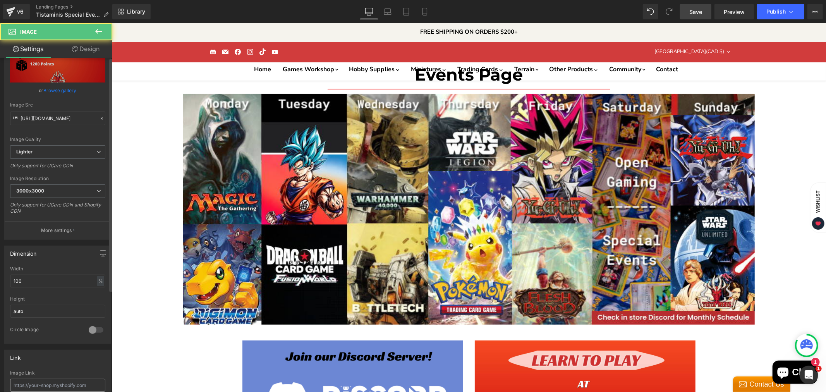
scroll to position [129, 0]
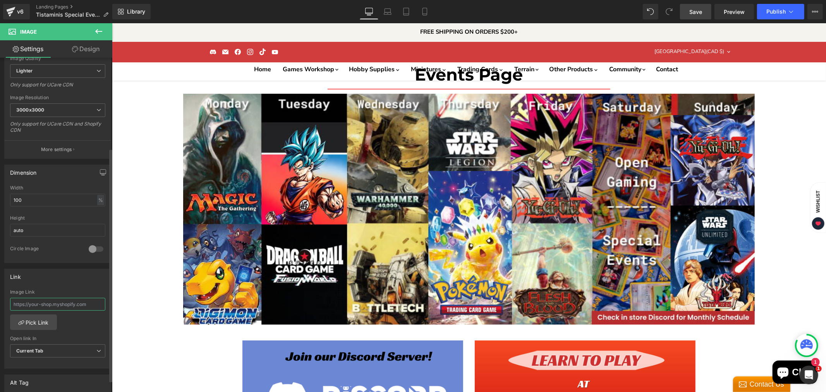
click at [44, 310] on input "text" at bounding box center [57, 304] width 95 height 13
paste input "[URL][DOMAIN_NAME][DATE]"
type input "[URL][DOMAIN_NAME][DATE]"
click at [700, 12] on span "Save" at bounding box center [695, 12] width 13 height 8
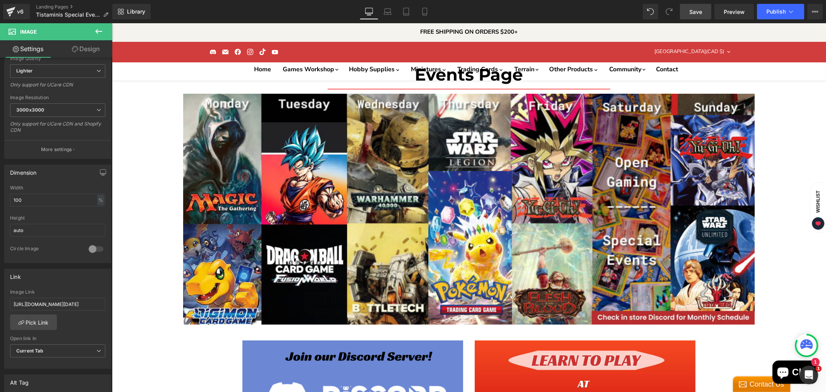
scroll to position [0, 0]
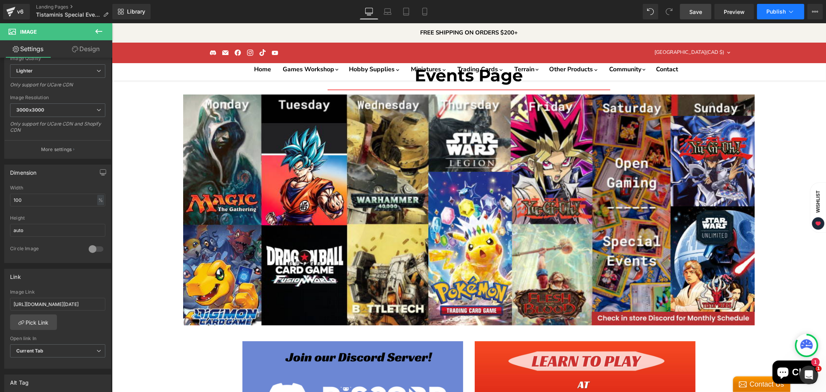
click at [776, 13] on span "Publish" at bounding box center [775, 12] width 19 height 6
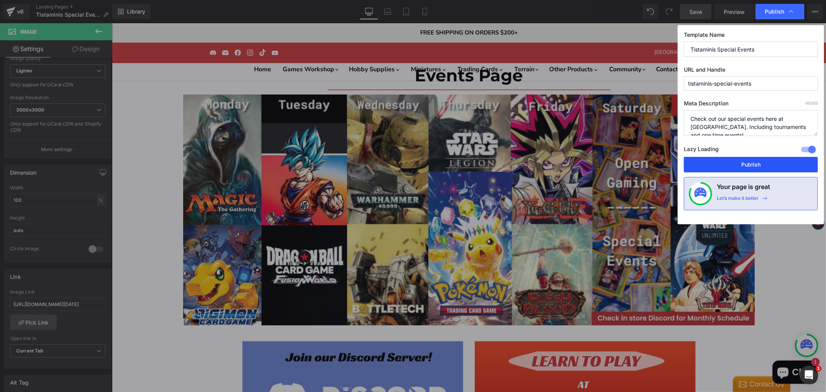
click at [737, 163] on button "Publish" at bounding box center [751, 164] width 134 height 15
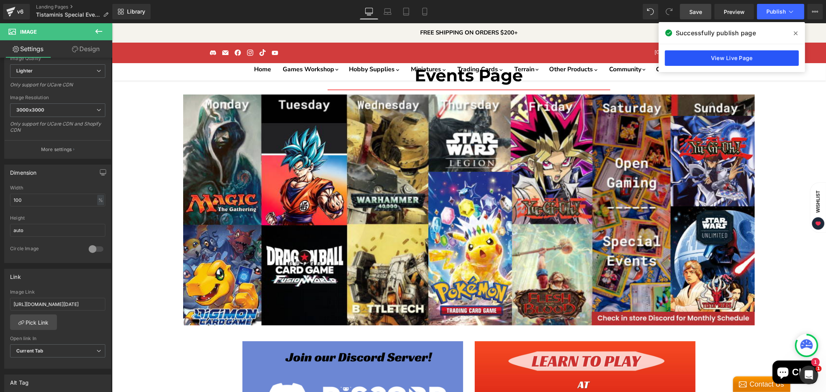
click at [733, 60] on link "View Live Page" at bounding box center [732, 57] width 134 height 15
